Goal: Communication & Community: Answer question/provide support

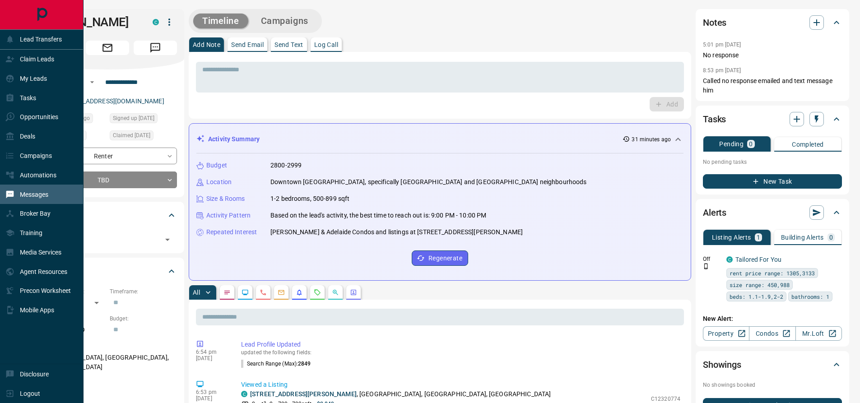
click at [32, 202] on div "Messages" at bounding box center [26, 194] width 43 height 15
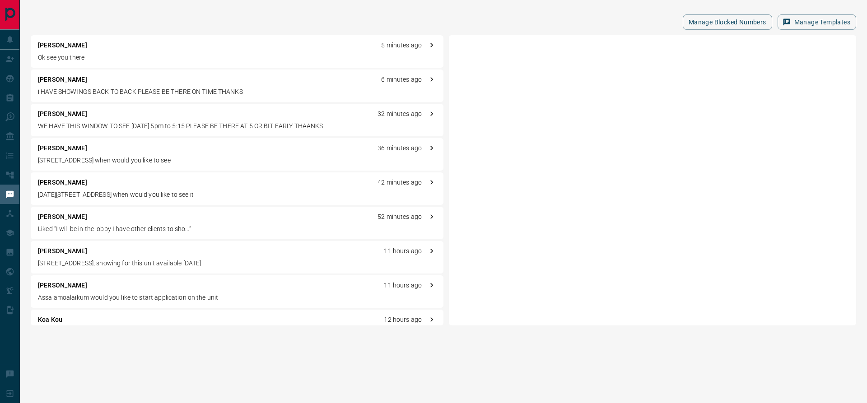
click at [70, 47] on p "[PERSON_NAME]" at bounding box center [62, 45] width 49 height 9
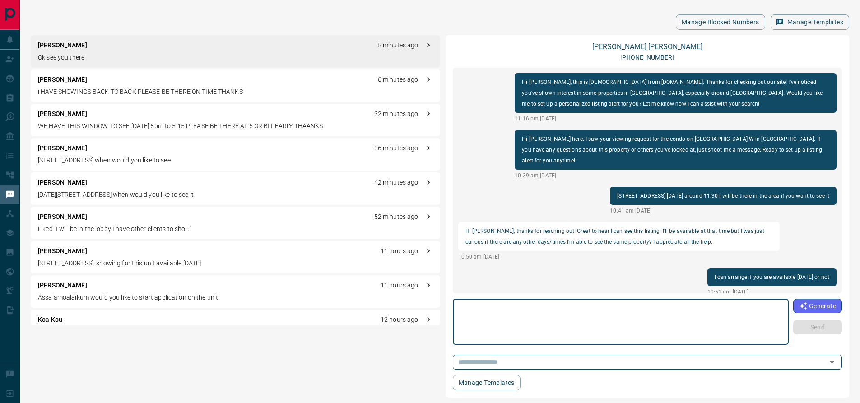
scroll to position [688, 0]
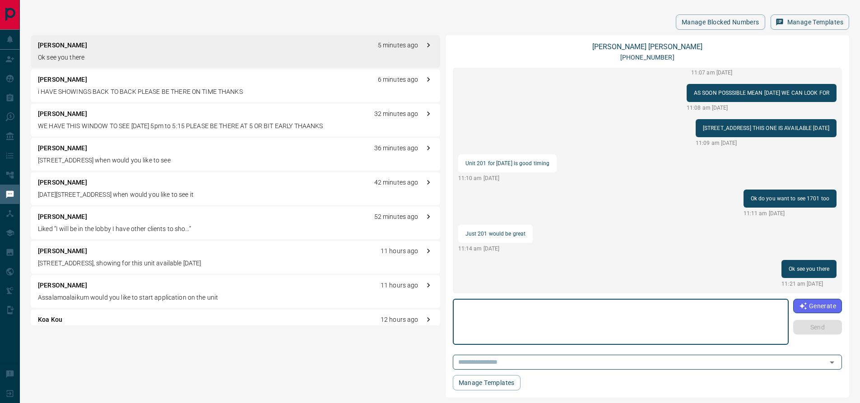
click at [492, 311] on textarea at bounding box center [620, 322] width 323 height 38
type textarea "*"
type textarea "**********"
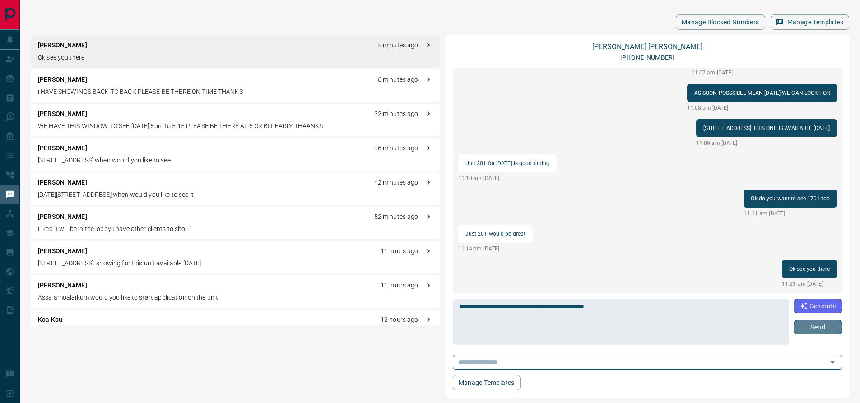
click at [825, 331] on button "Send" at bounding box center [818, 327] width 49 height 14
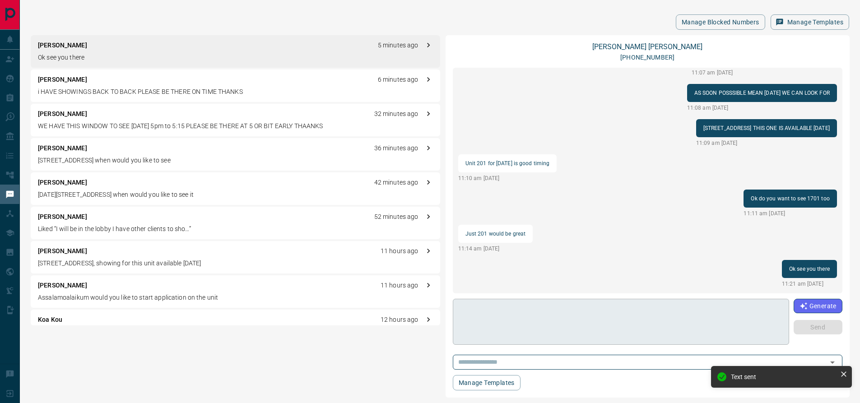
scroll to position [723, 0]
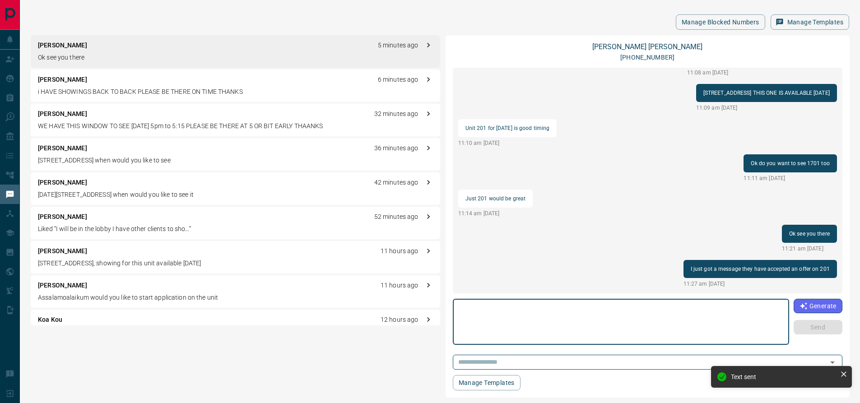
click at [600, 320] on textarea at bounding box center [621, 322] width 324 height 38
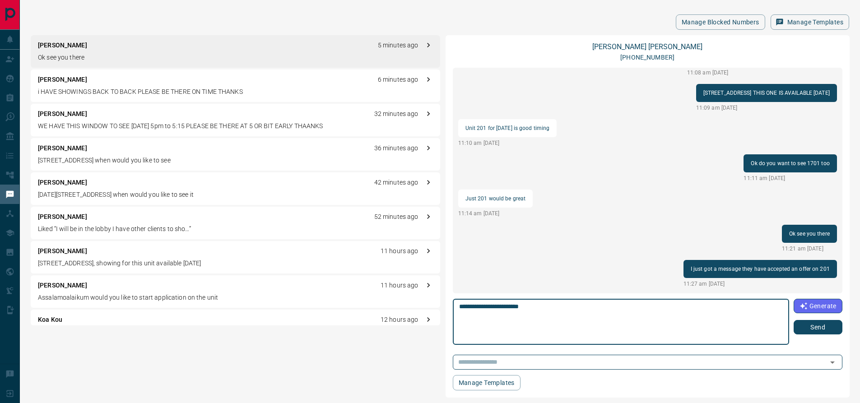
type textarea "**********"
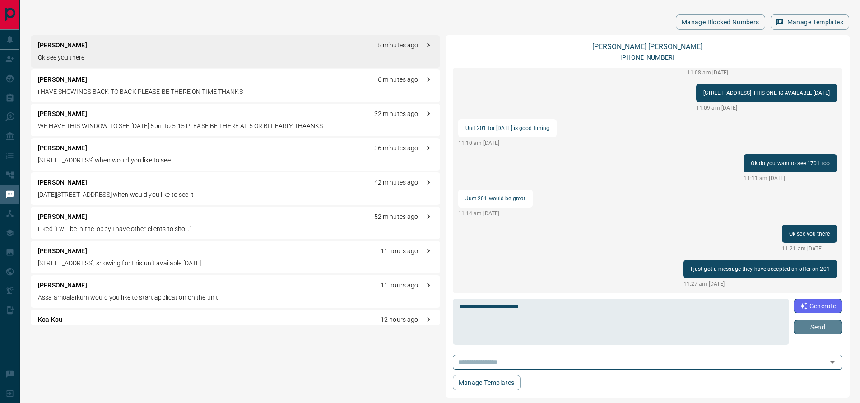
click at [819, 331] on button "Send" at bounding box center [818, 327] width 49 height 14
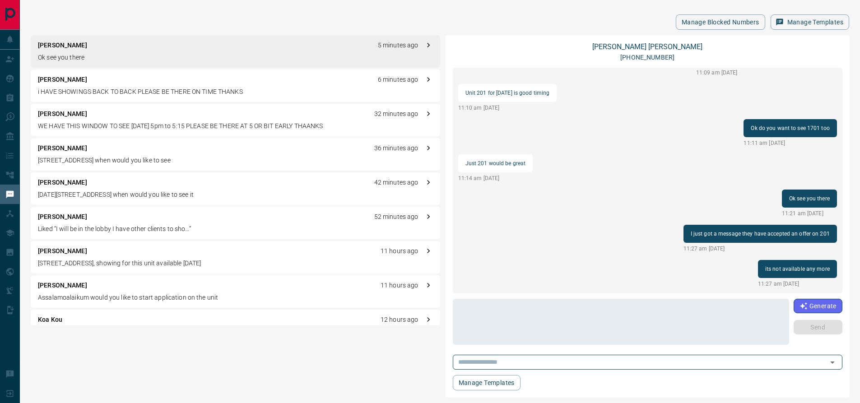
scroll to position [794, 0]
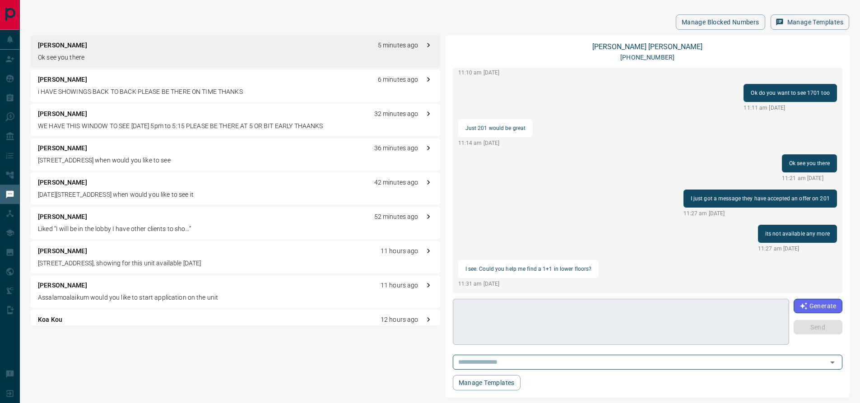
click at [524, 322] on textarea at bounding box center [621, 322] width 324 height 38
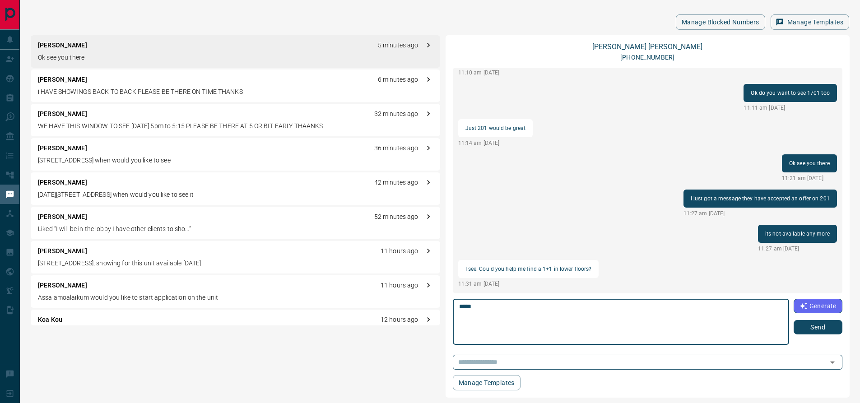
type textarea "****"
click at [811, 326] on button "Send" at bounding box center [818, 327] width 49 height 14
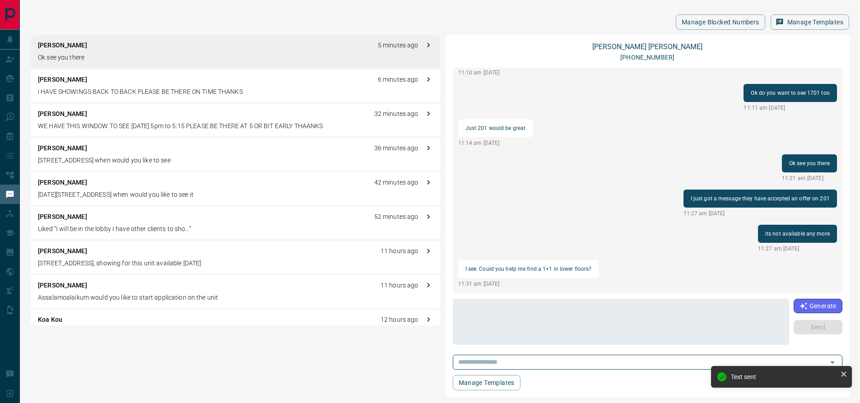
scroll to position [829, 0]
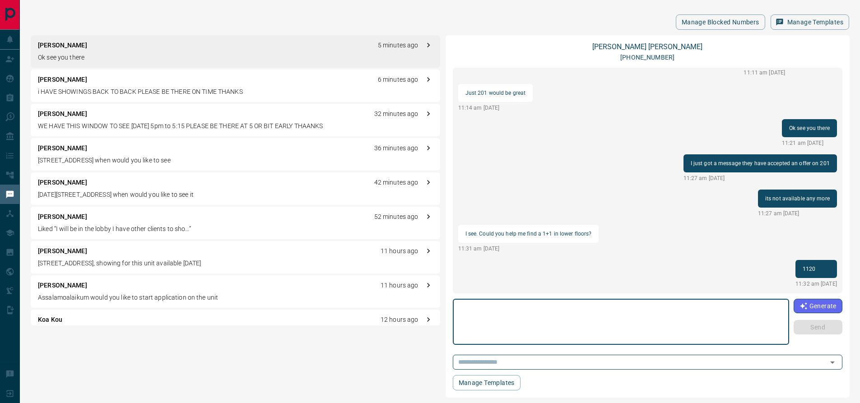
click at [506, 313] on textarea at bounding box center [621, 322] width 324 height 38
type textarea "**********"
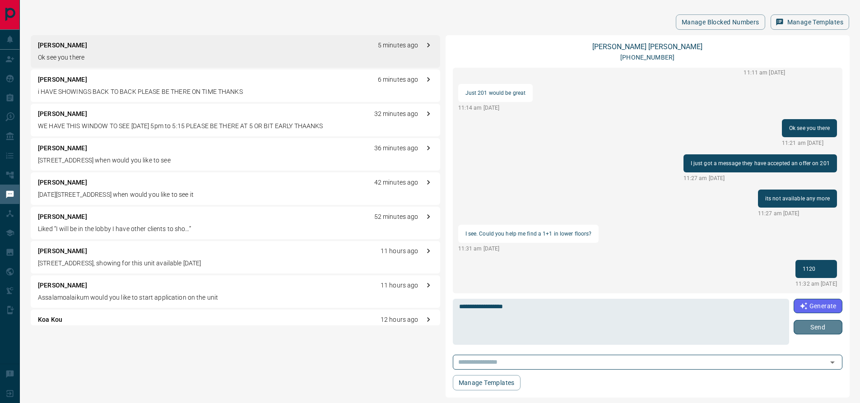
click at [828, 327] on button "Send" at bounding box center [818, 327] width 49 height 14
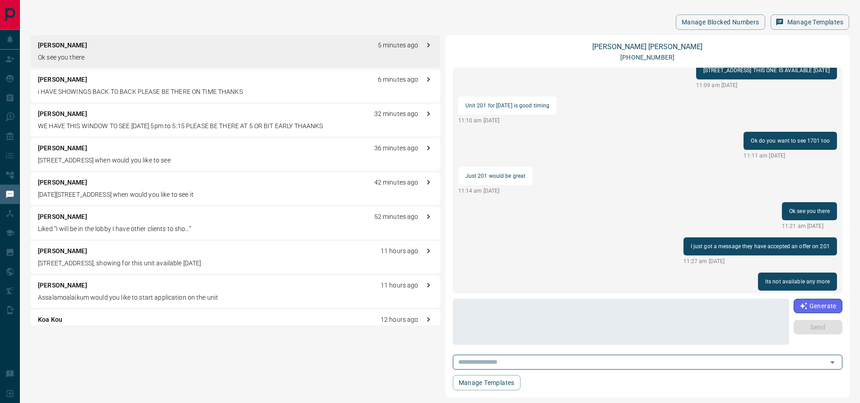
scroll to position [729, 0]
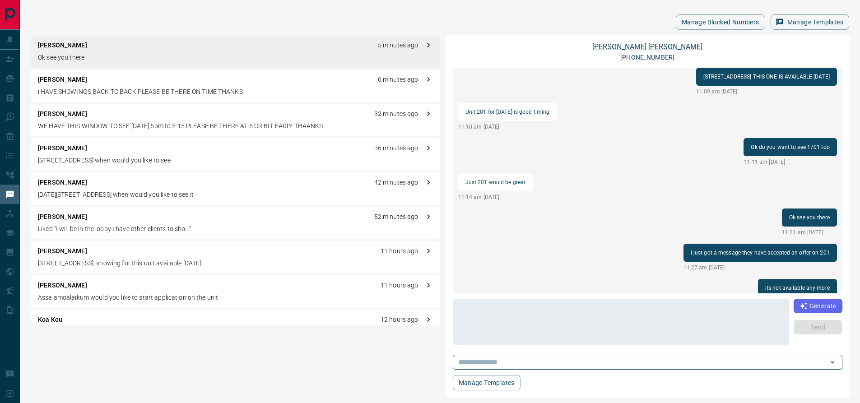
click at [645, 43] on link "[PERSON_NAME]" at bounding box center [647, 46] width 110 height 9
